Goal: Navigation & Orientation: Find specific page/section

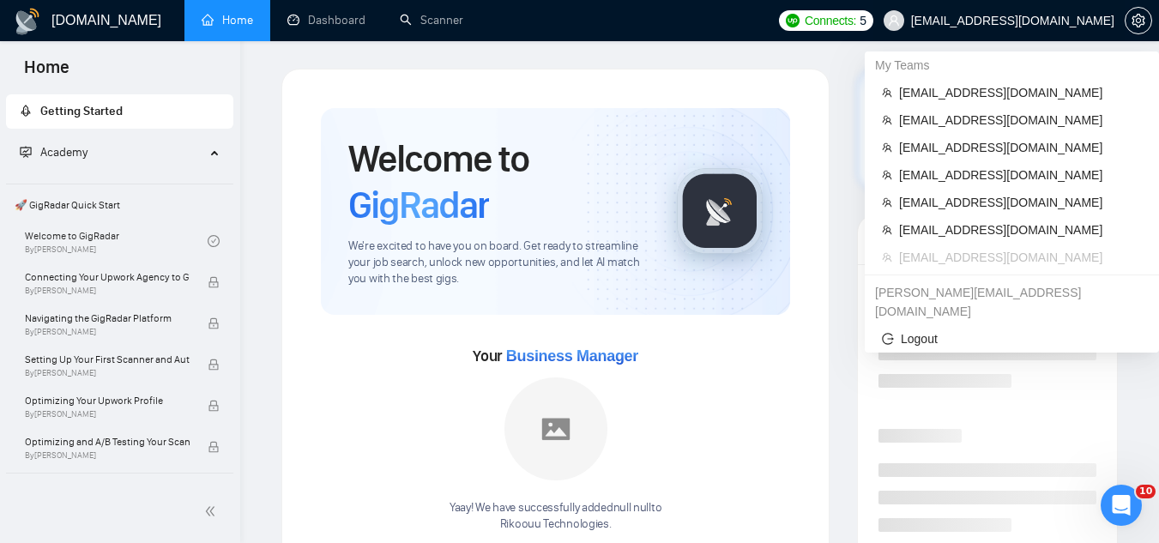
click at [1015, 21] on span "[EMAIL_ADDRESS][DOMAIN_NAME]" at bounding box center [1012, 21] width 203 height 0
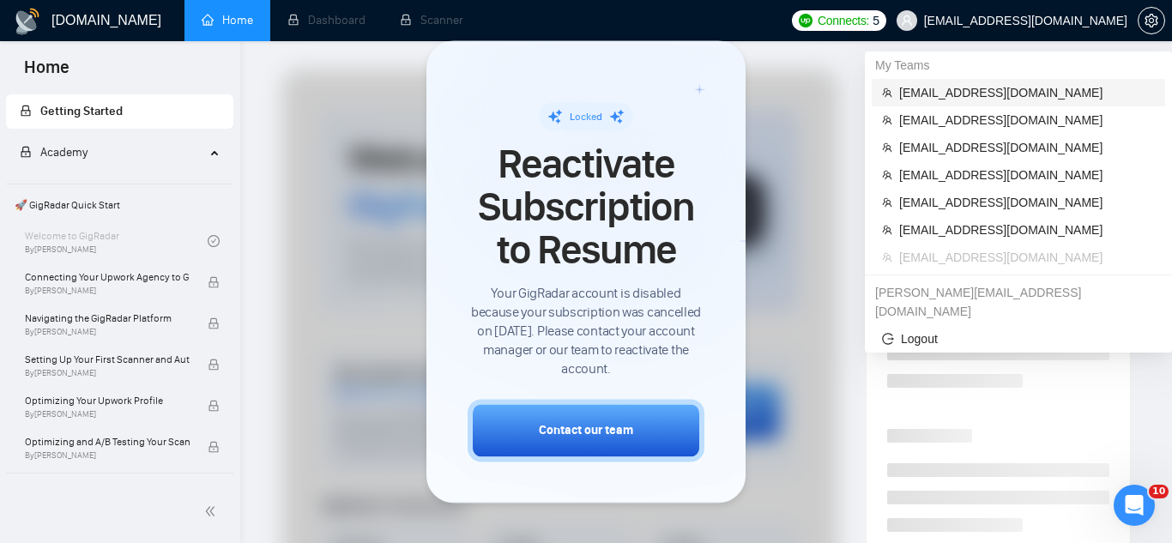
click at [982, 84] on span "[EMAIL_ADDRESS][DOMAIN_NAME]" at bounding box center [1027, 92] width 256 height 19
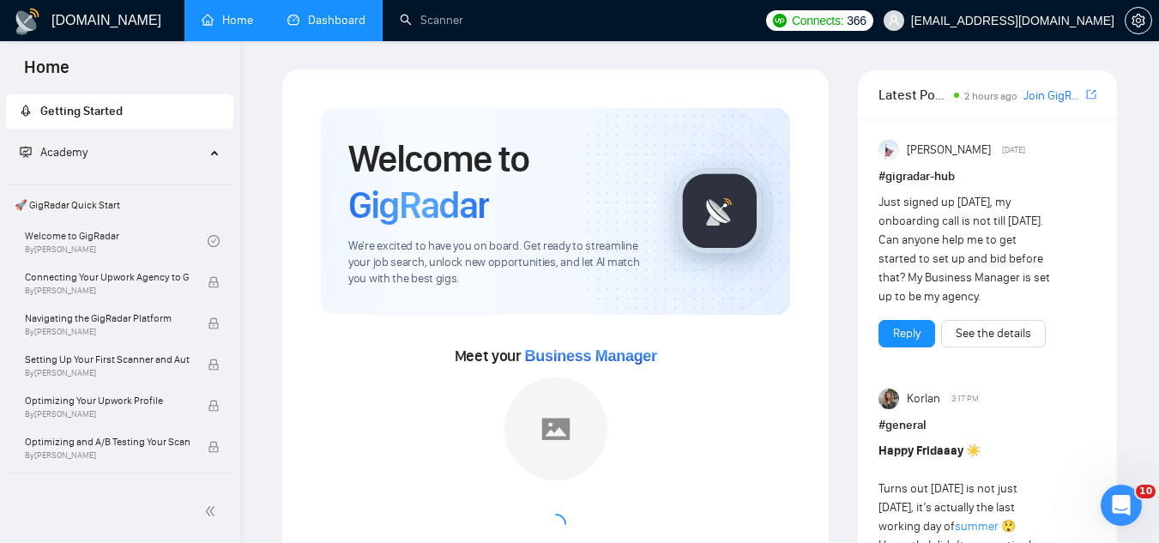
click at [322, 27] on link "Dashboard" at bounding box center [326, 20] width 78 height 15
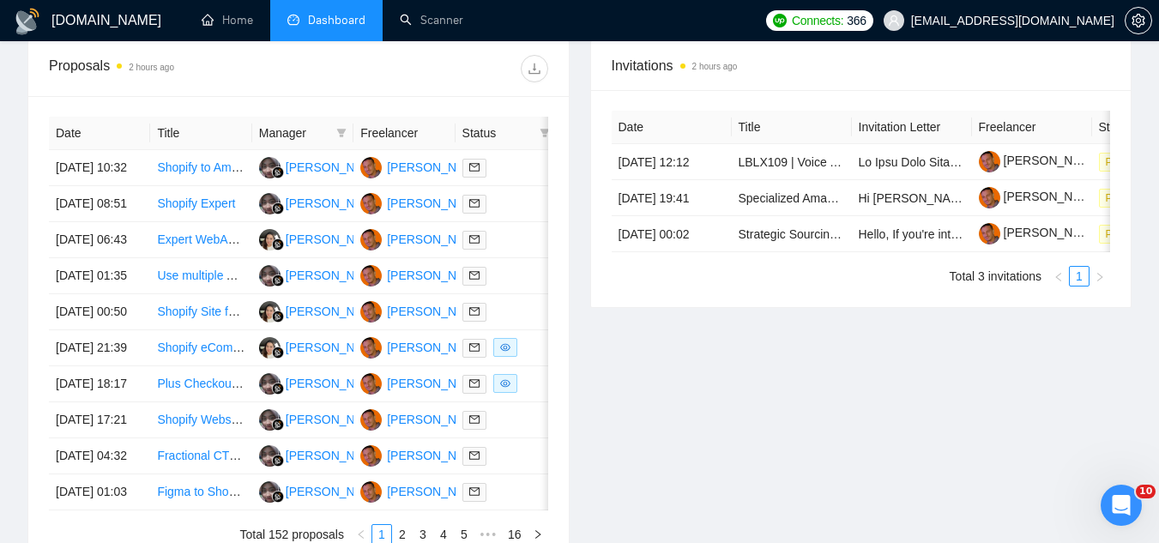
scroll to position [686, 0]
